Goal: Obtain resource: Obtain resource

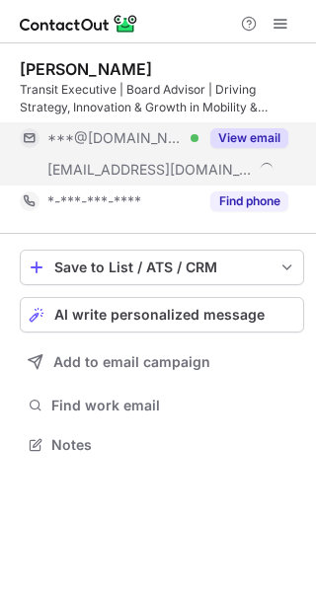
scroll to position [431, 316]
click at [253, 135] on button "View email" at bounding box center [249, 138] width 78 height 20
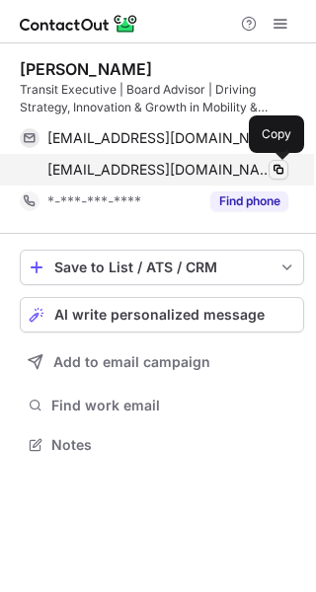
click at [281, 172] on span at bounding box center [278, 170] width 16 height 16
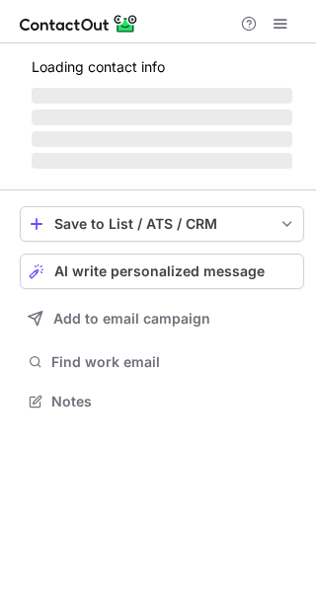
scroll to position [413, 316]
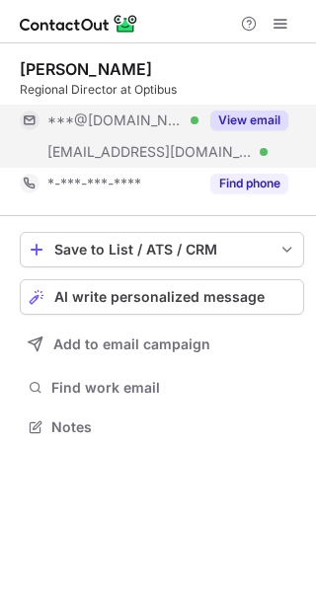
click at [251, 114] on button "View email" at bounding box center [249, 120] width 78 height 20
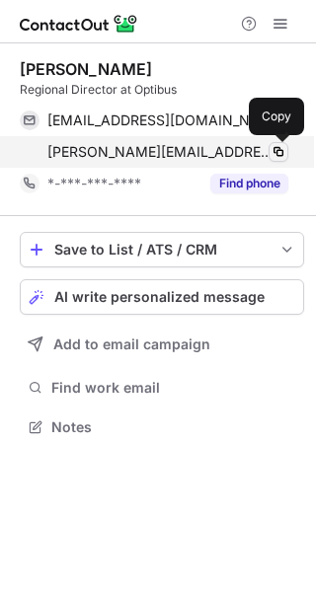
click at [276, 151] on span at bounding box center [278, 152] width 16 height 16
